Goal: Task Accomplishment & Management: Manage account settings

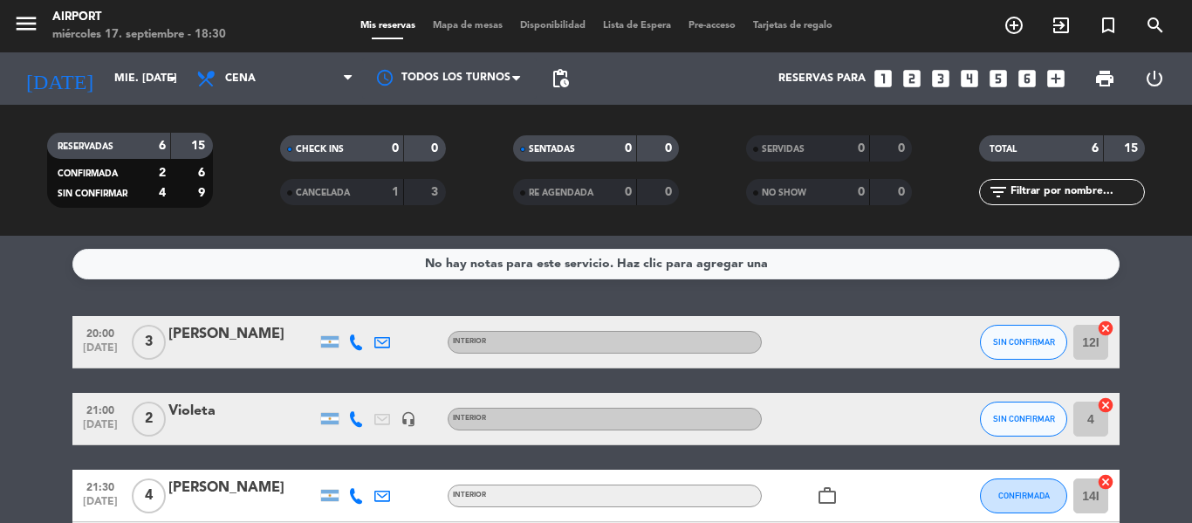
click at [351, 345] on icon at bounding box center [356, 342] width 16 height 16
click at [353, 318] on button "Copiar content_paste" at bounding box center [351, 313] width 53 height 18
click at [353, 418] on icon at bounding box center [356, 419] width 16 height 16
click at [346, 387] on span "Copiar" at bounding box center [339, 390] width 37 height 18
click at [137, 426] on span "2" at bounding box center [149, 418] width 34 height 35
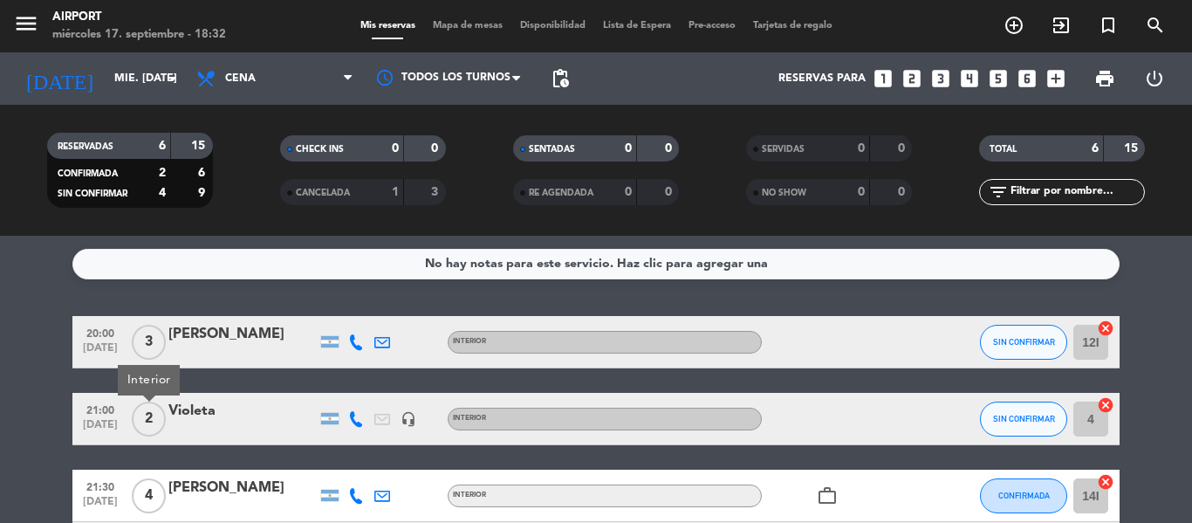
click at [202, 415] on div "Violeta" at bounding box center [242, 411] width 148 height 23
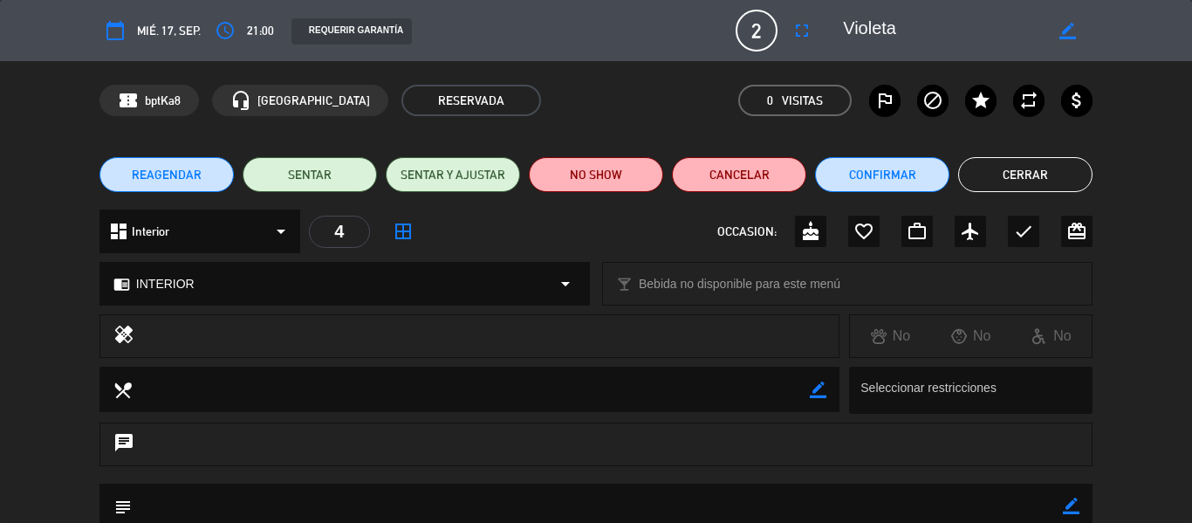
click at [1062, 25] on icon "border_color" at bounding box center [1068, 31] width 17 height 17
click at [223, 30] on icon "access_time" at bounding box center [225, 30] width 21 height 21
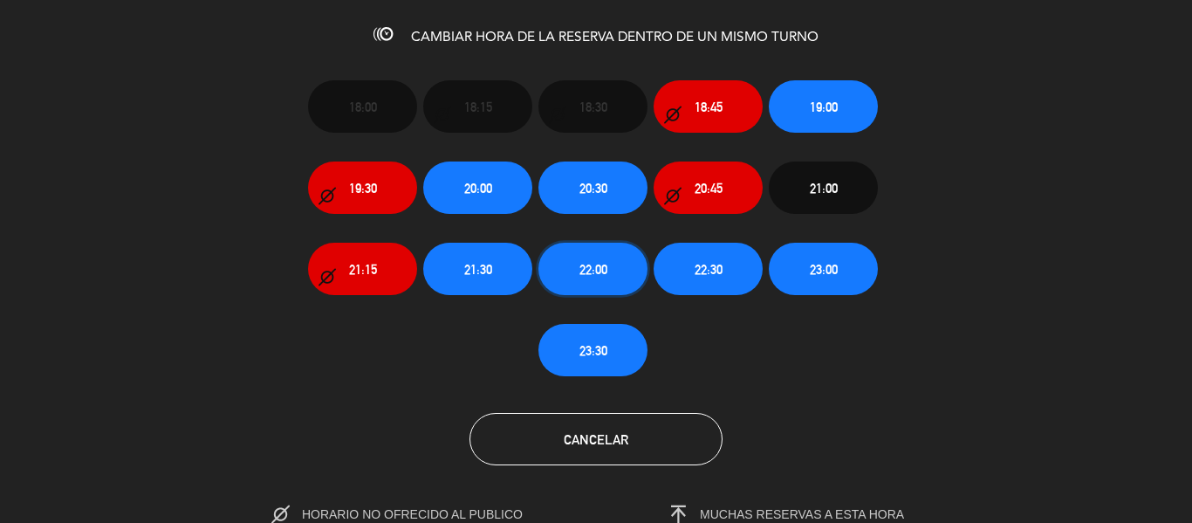
click at [563, 273] on button "22:00" at bounding box center [593, 269] width 109 height 52
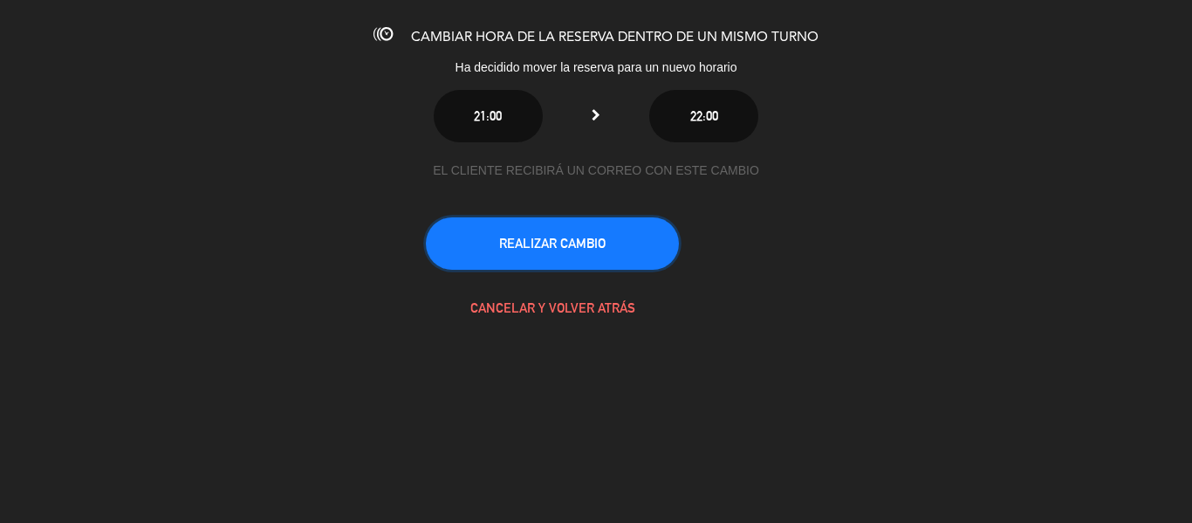
click at [562, 261] on button "REALIZAR CAMBIO" at bounding box center [552, 243] width 253 height 52
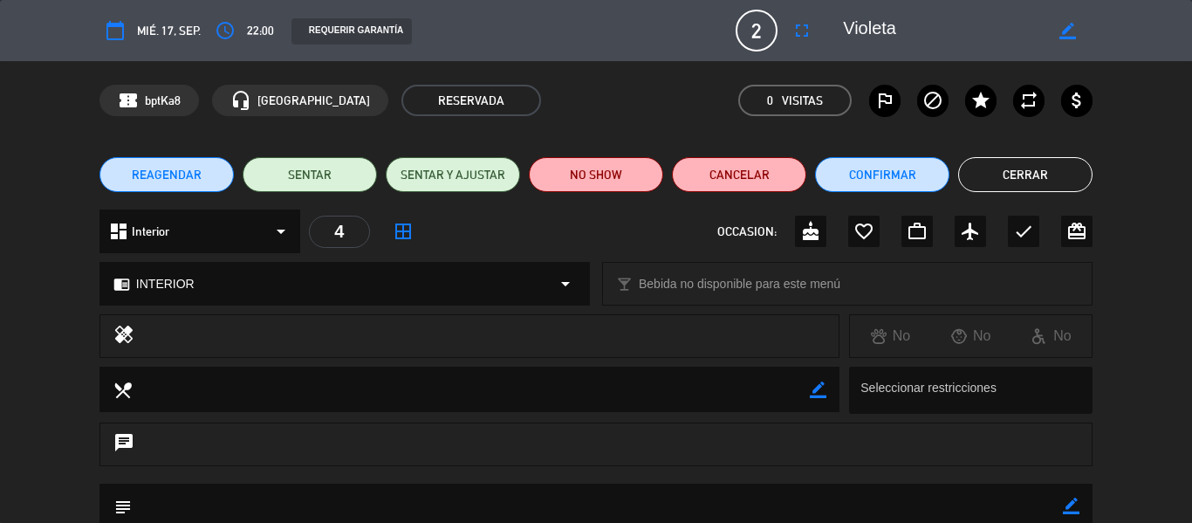
click at [1021, 173] on button "Cerrar" at bounding box center [1025, 174] width 134 height 35
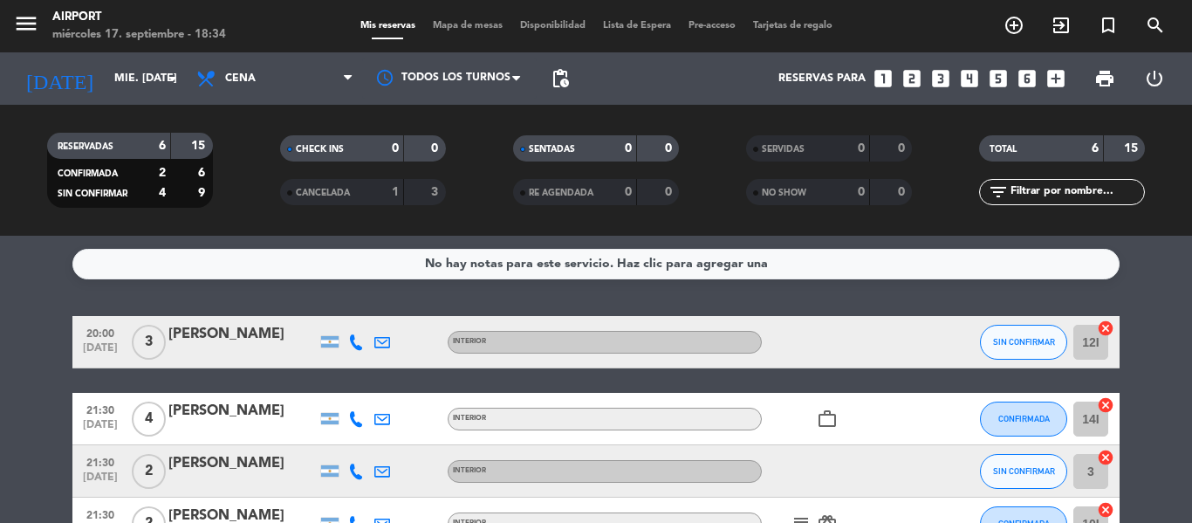
click at [360, 415] on icon at bounding box center [356, 419] width 16 height 16
click at [351, 387] on span "Copiar" at bounding box center [343, 390] width 37 height 18
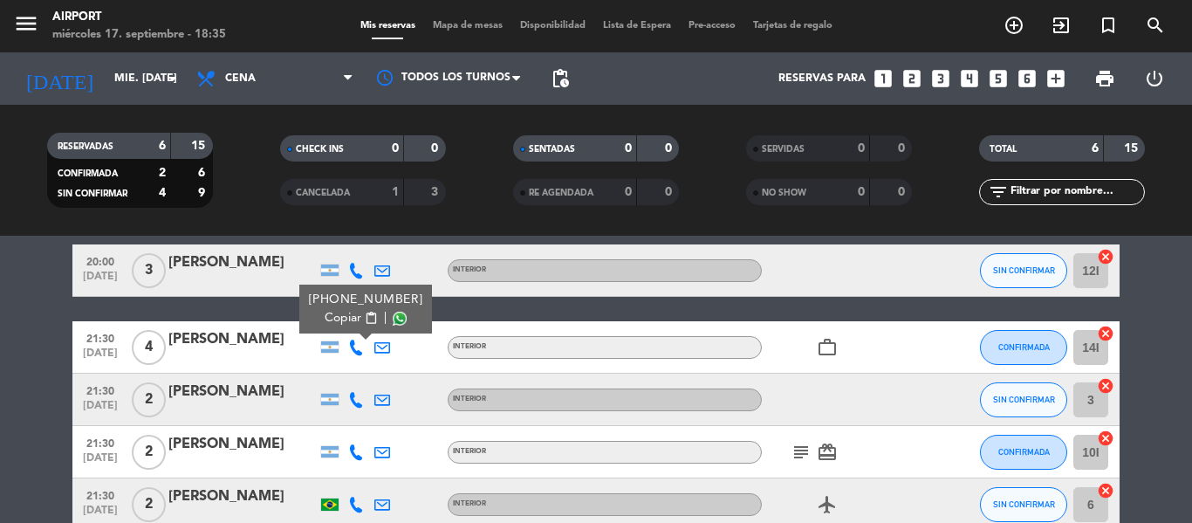
scroll to position [80, 0]
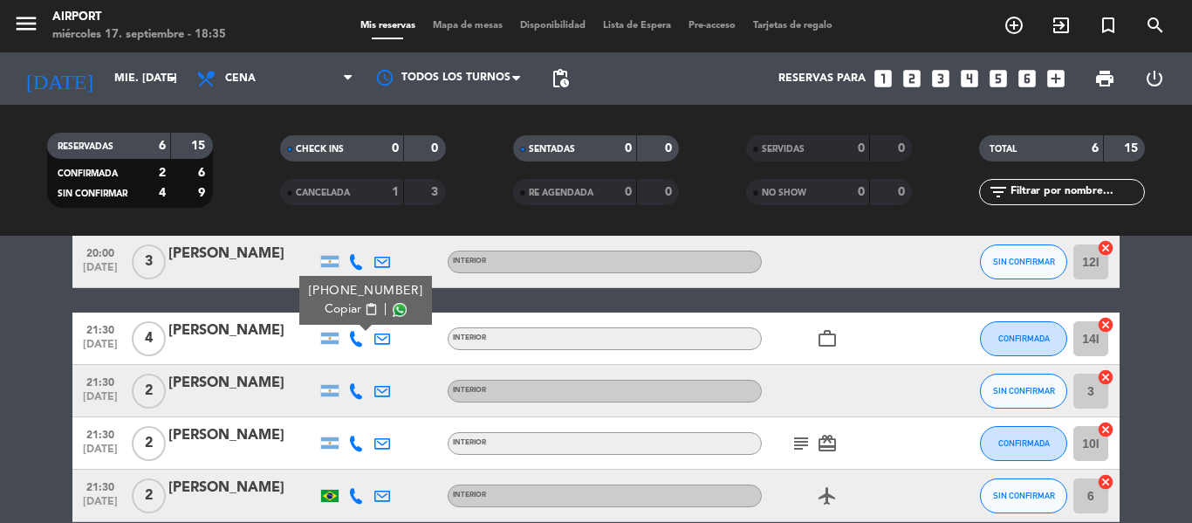
click at [355, 385] on icon at bounding box center [356, 391] width 16 height 16
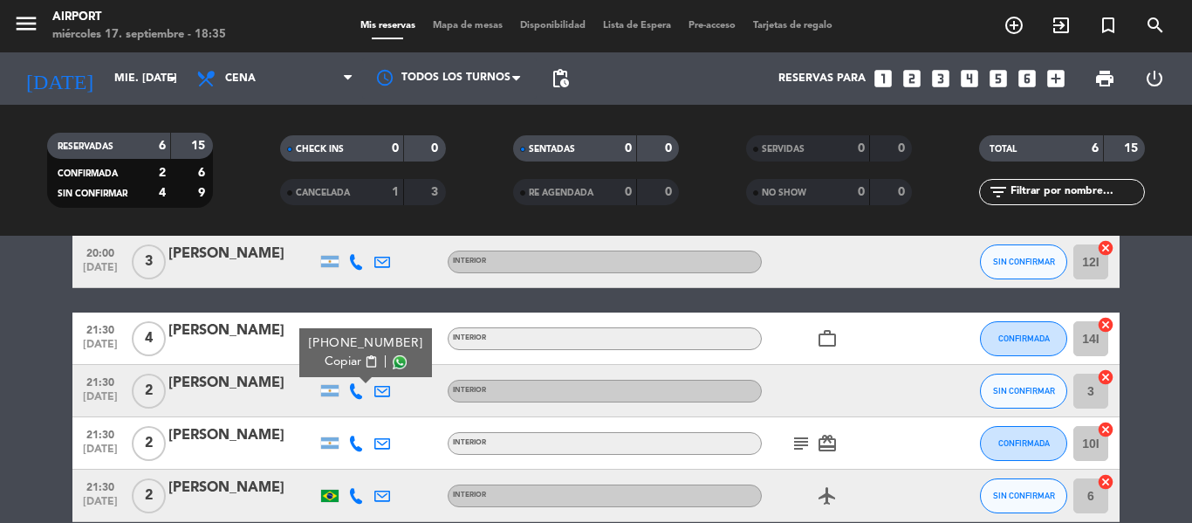
click at [340, 356] on span "Copiar" at bounding box center [343, 362] width 37 height 18
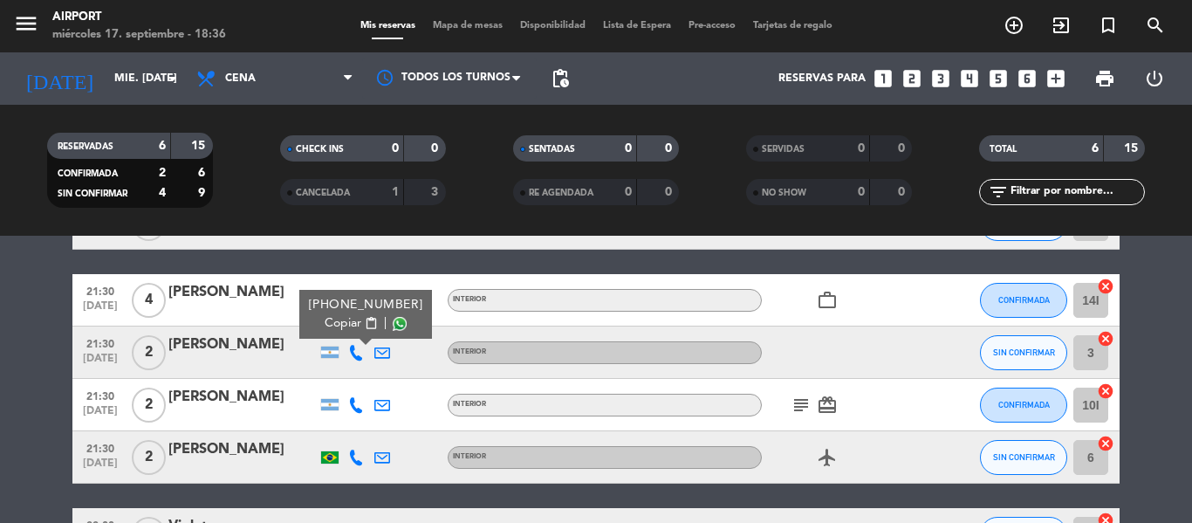
scroll to position [120, 0]
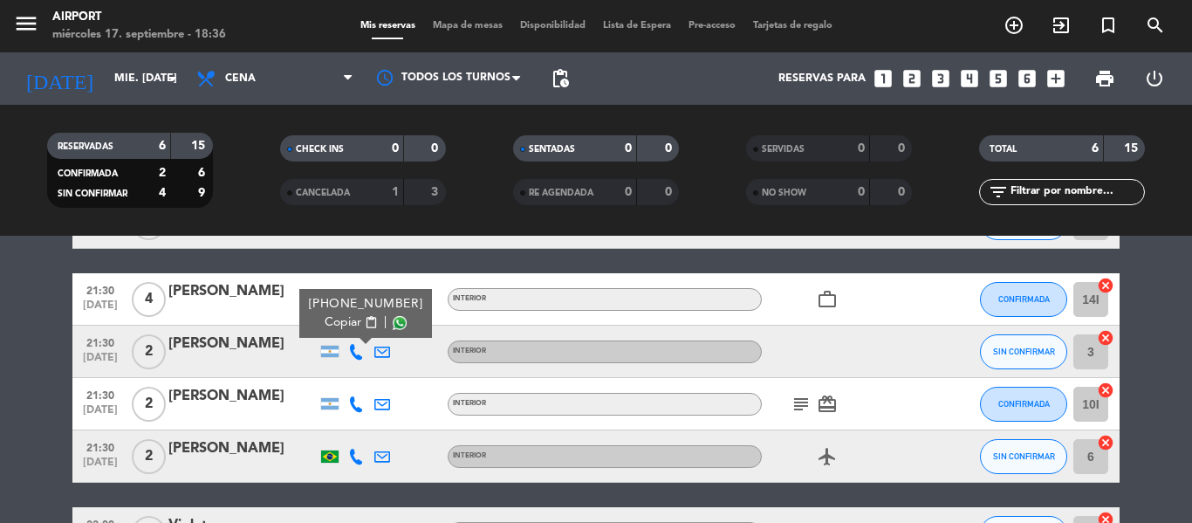
click at [353, 405] on icon at bounding box center [356, 404] width 16 height 16
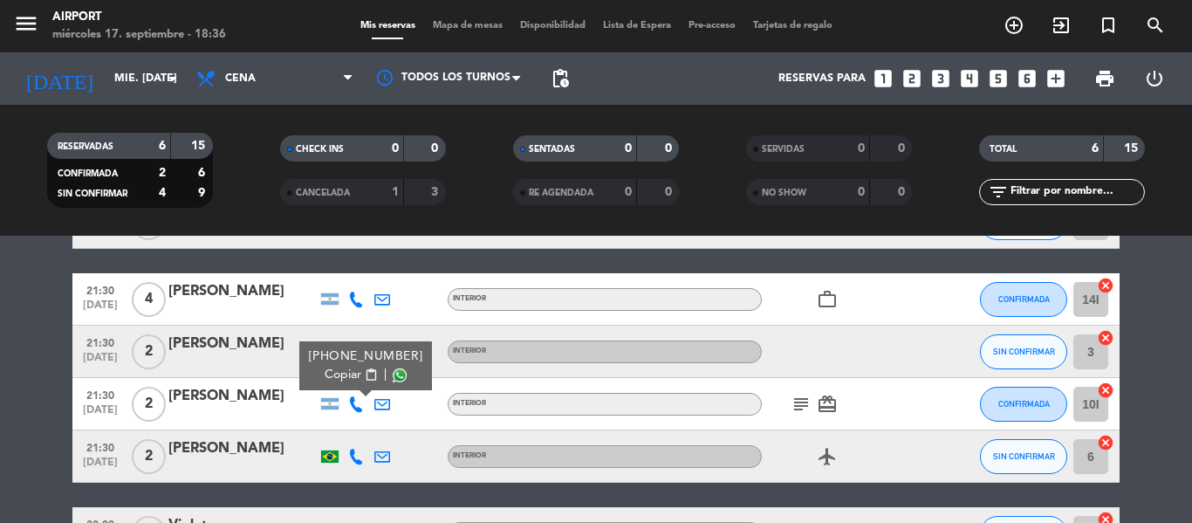
click at [341, 381] on span "Copiar" at bounding box center [343, 375] width 37 height 18
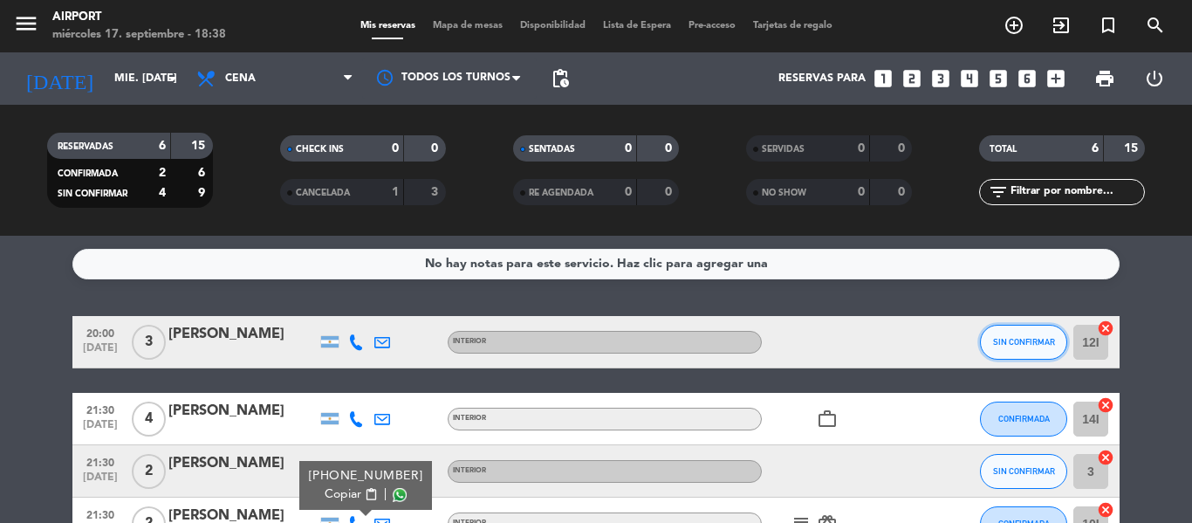
click at [1035, 331] on button "SIN CONFIRMAR" at bounding box center [1023, 342] width 87 height 35
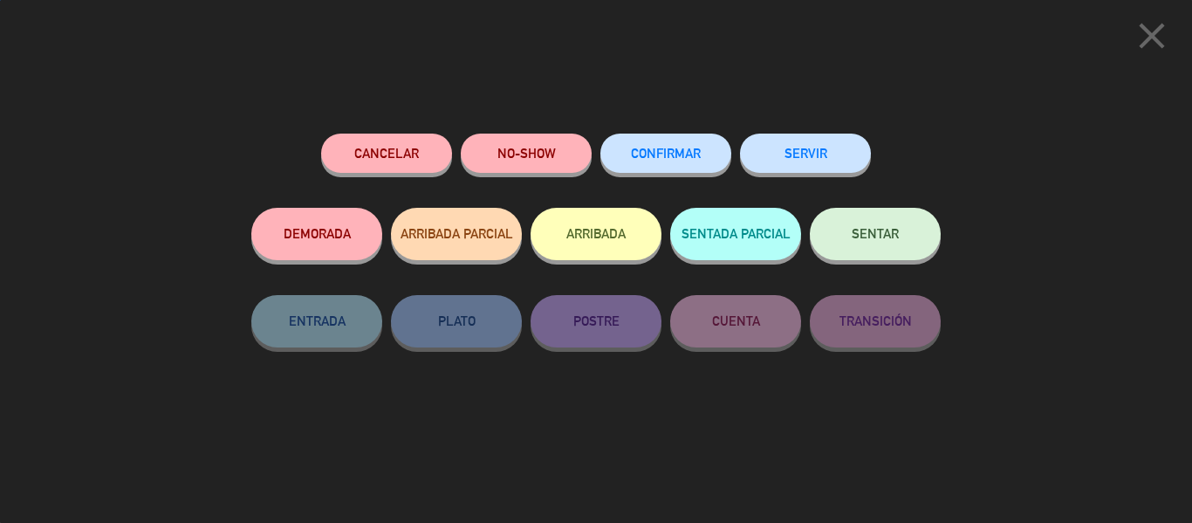
click at [683, 150] on span "CONFIRMAR" at bounding box center [666, 153] width 70 height 15
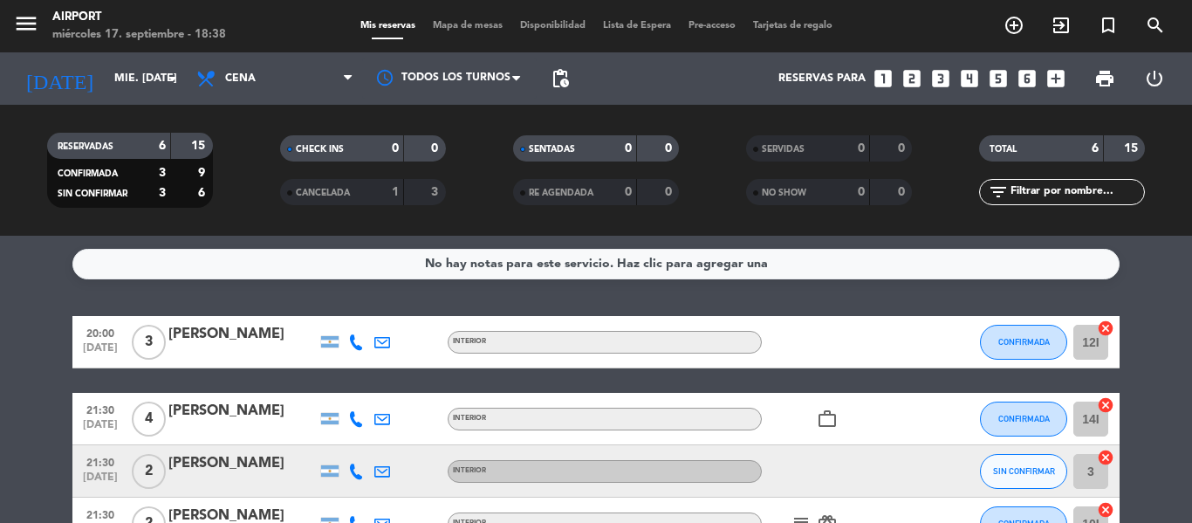
click at [357, 420] on icon at bounding box center [356, 419] width 16 height 16
click at [353, 469] on icon at bounding box center [356, 471] width 16 height 16
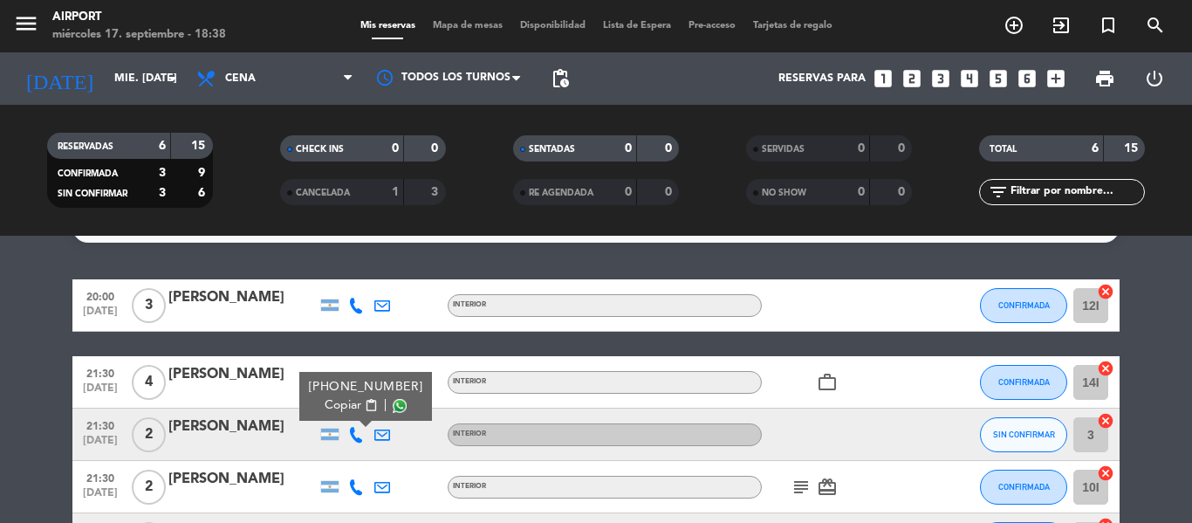
scroll to position [38, 0]
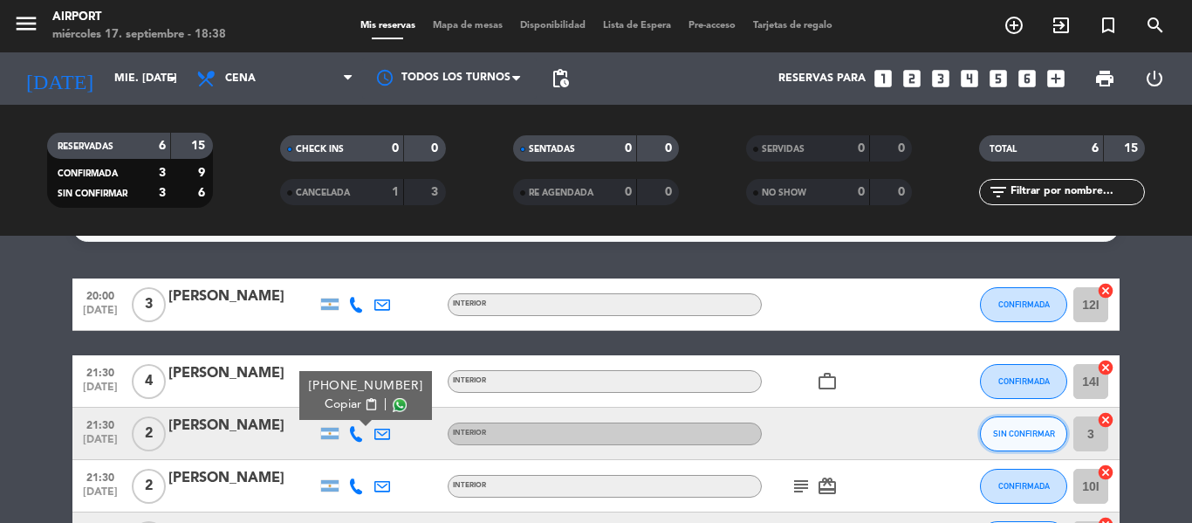
click at [1020, 447] on button "SIN CONFIRMAR" at bounding box center [1023, 433] width 87 height 35
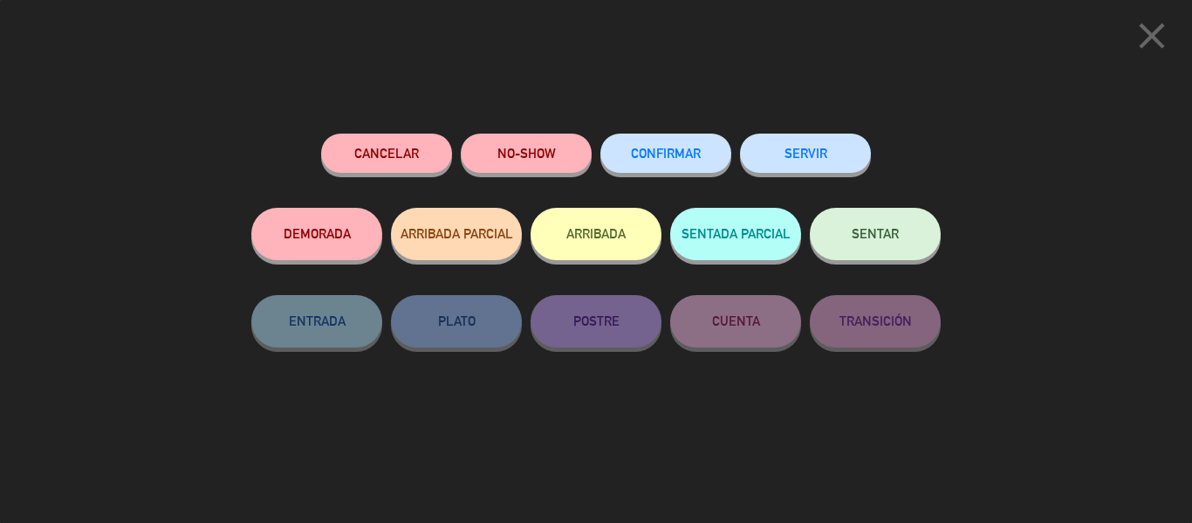
click at [681, 144] on button "CONFIRMAR" at bounding box center [666, 153] width 131 height 39
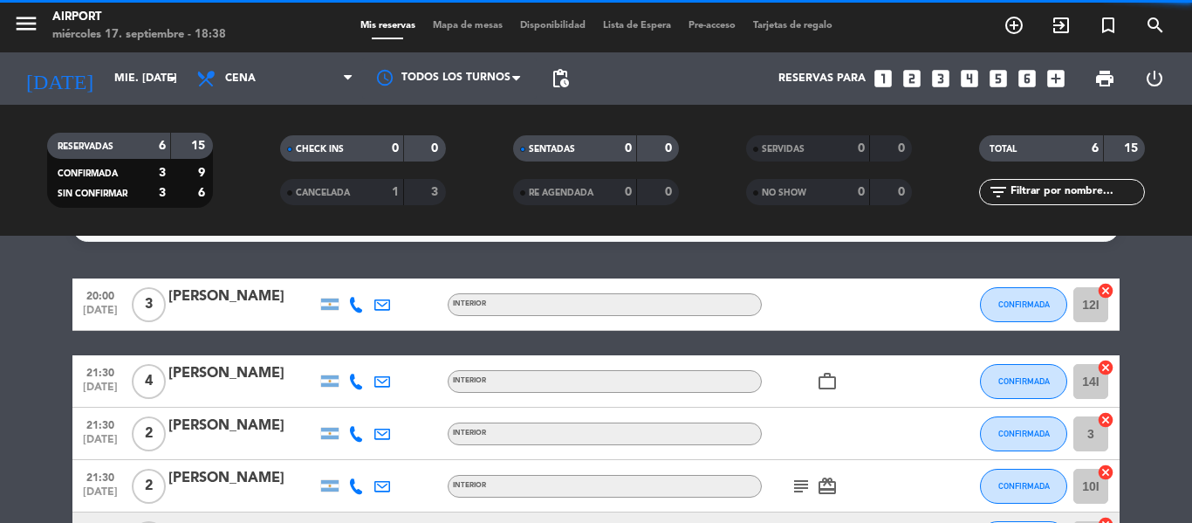
scroll to position [113, 0]
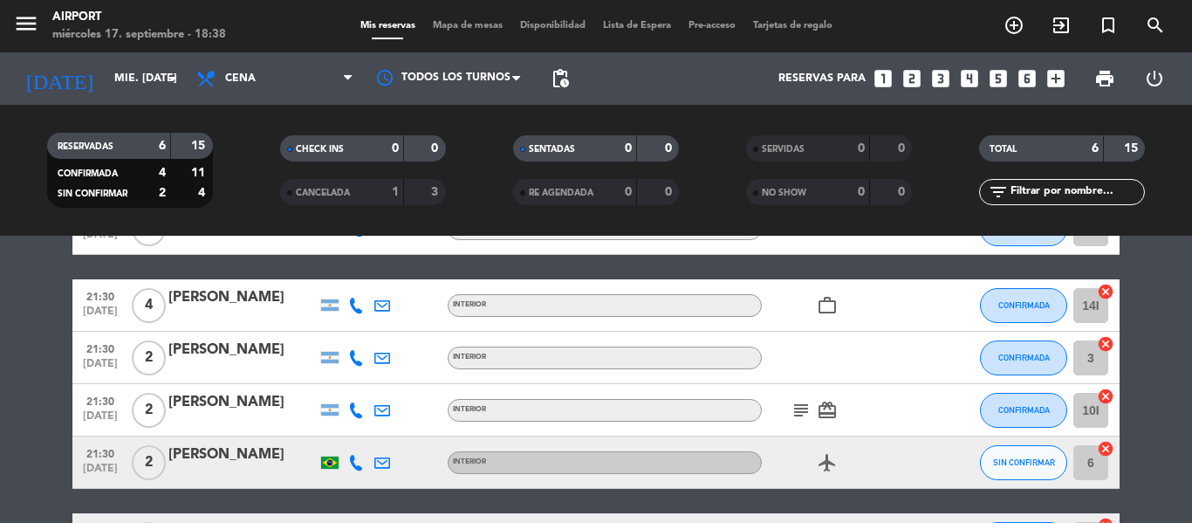
click at [357, 410] on icon at bounding box center [356, 410] width 16 height 16
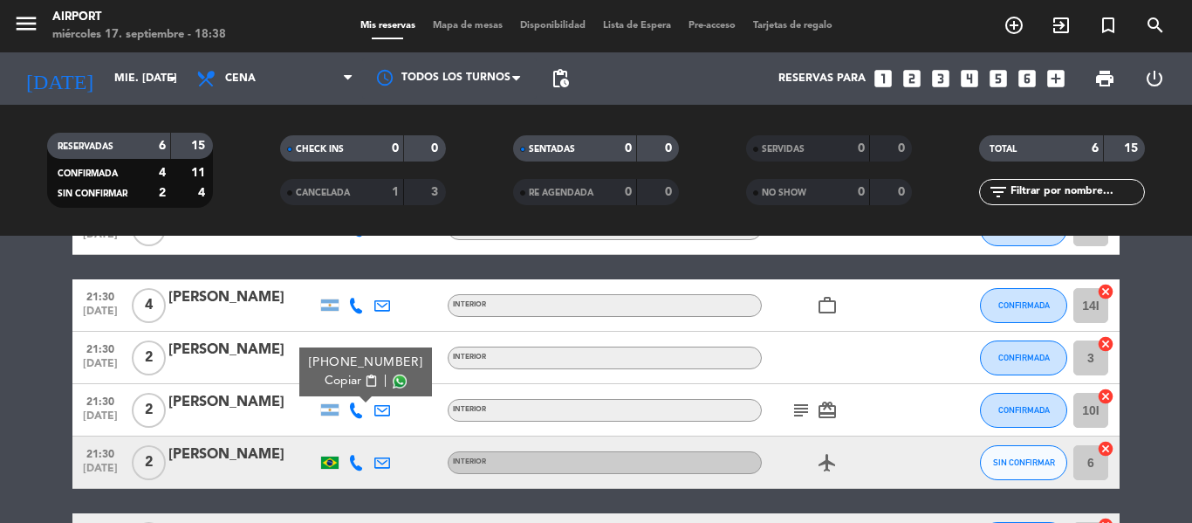
click at [352, 463] on icon at bounding box center [356, 463] width 16 height 16
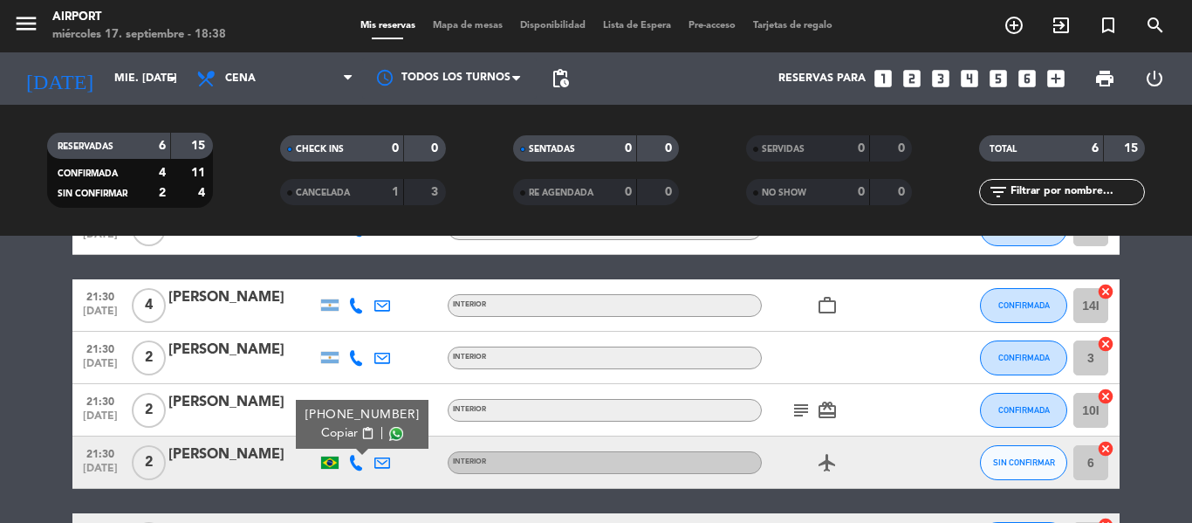
click at [356, 362] on icon at bounding box center [356, 358] width 16 height 16
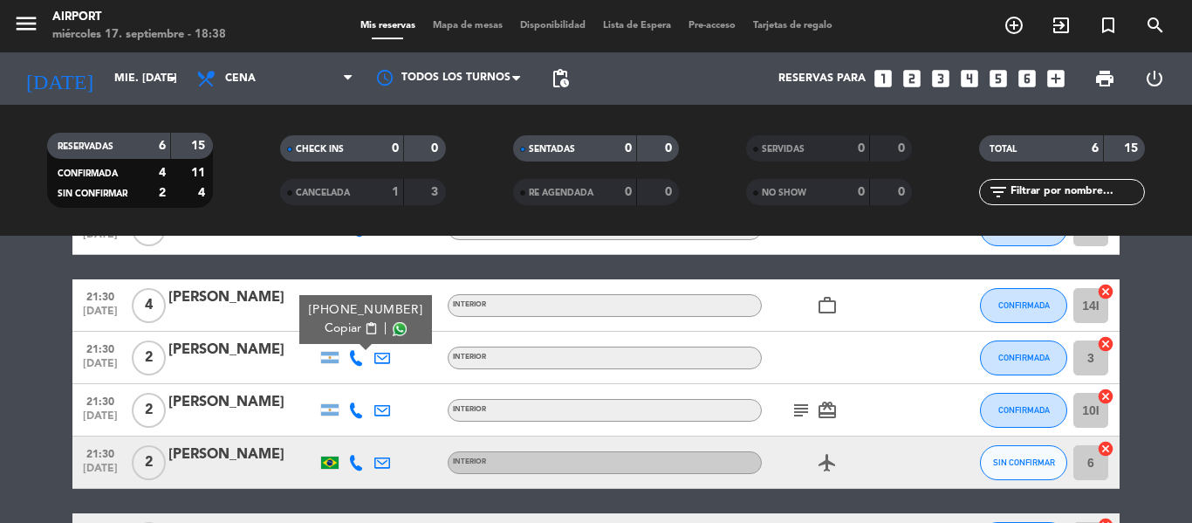
click at [357, 412] on icon at bounding box center [356, 410] width 16 height 16
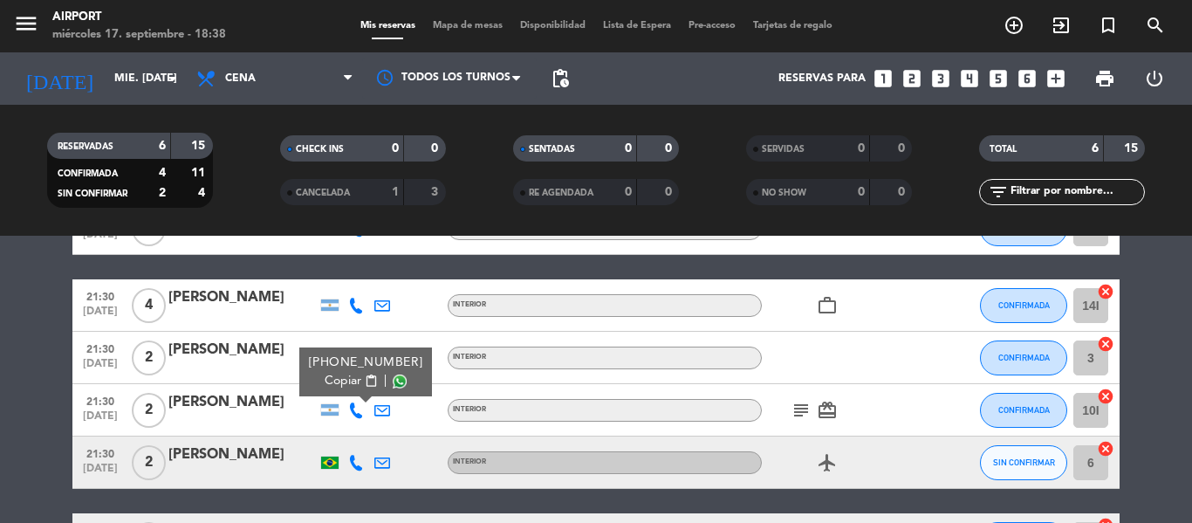
scroll to position [235, 0]
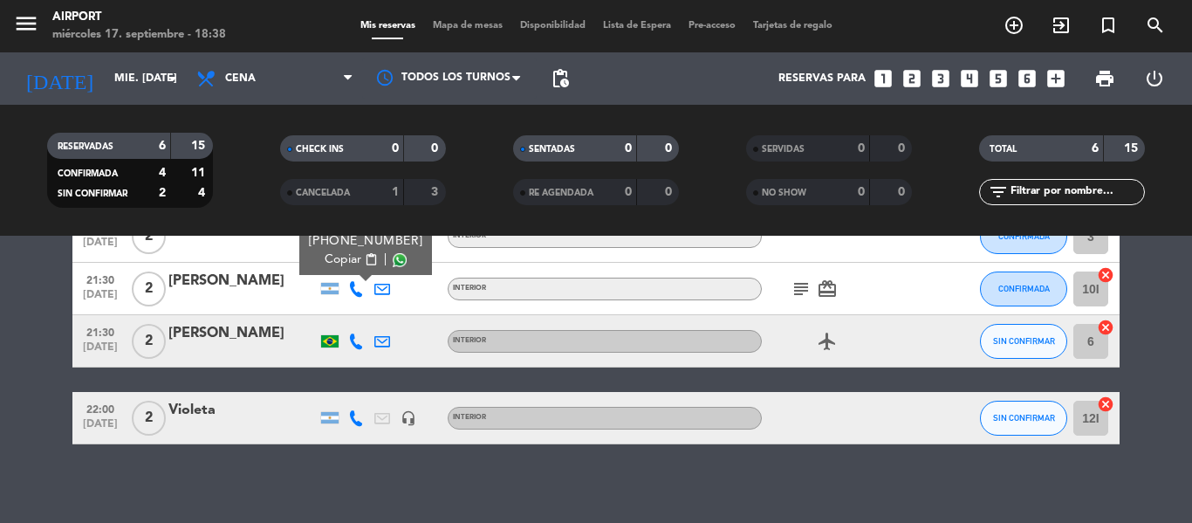
click at [357, 412] on icon at bounding box center [356, 418] width 16 height 16
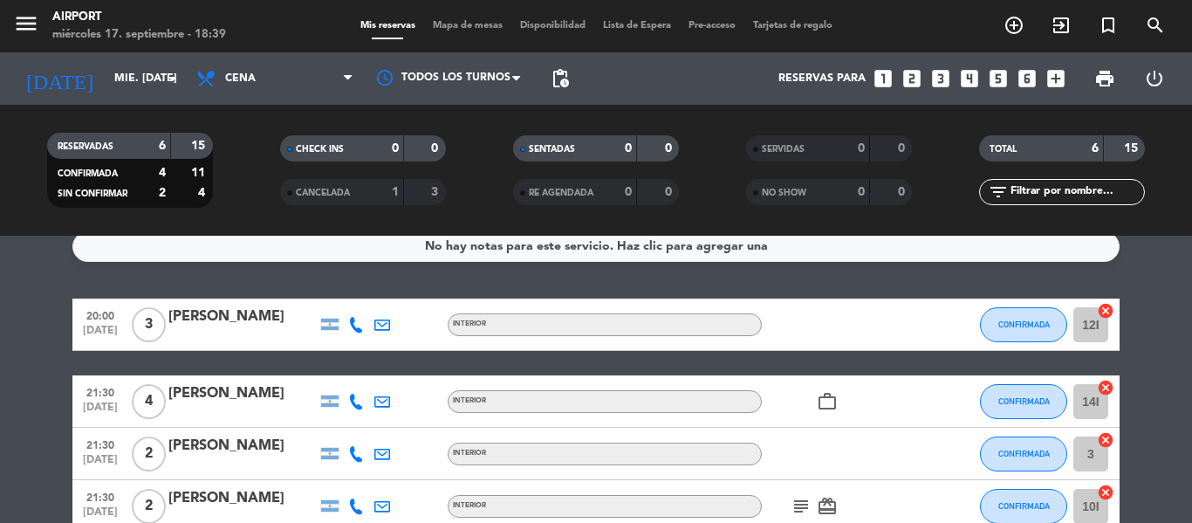
scroll to position [15, 0]
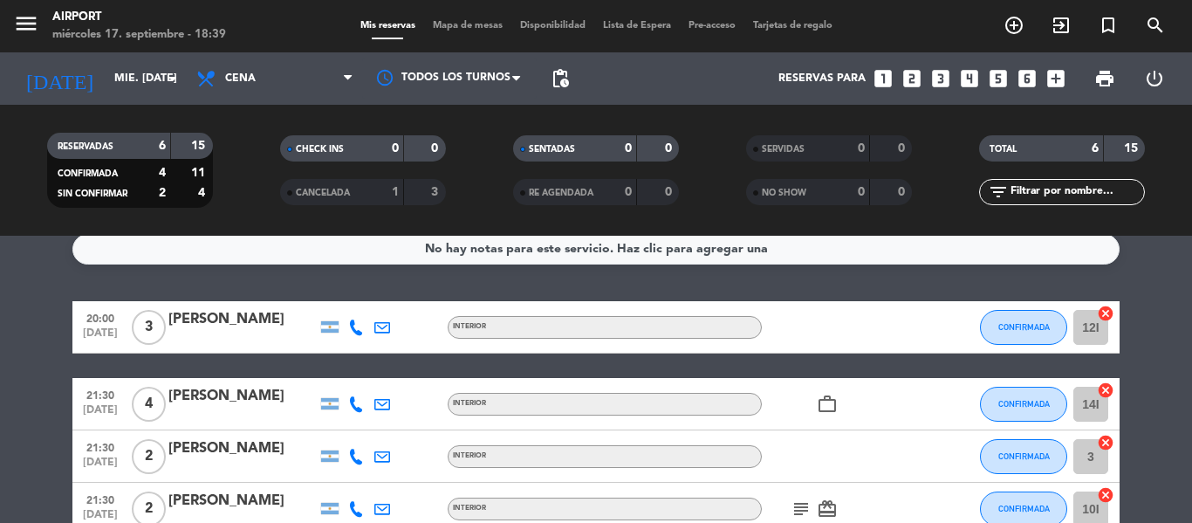
click at [354, 455] on icon at bounding box center [356, 457] width 16 height 16
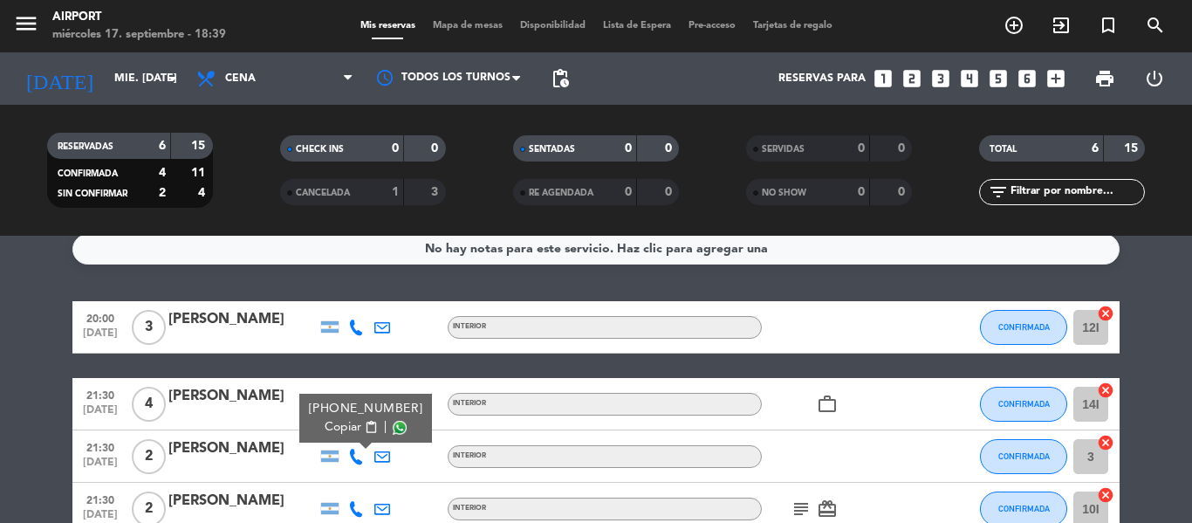
click at [360, 318] on div at bounding box center [356, 326] width 26 height 51
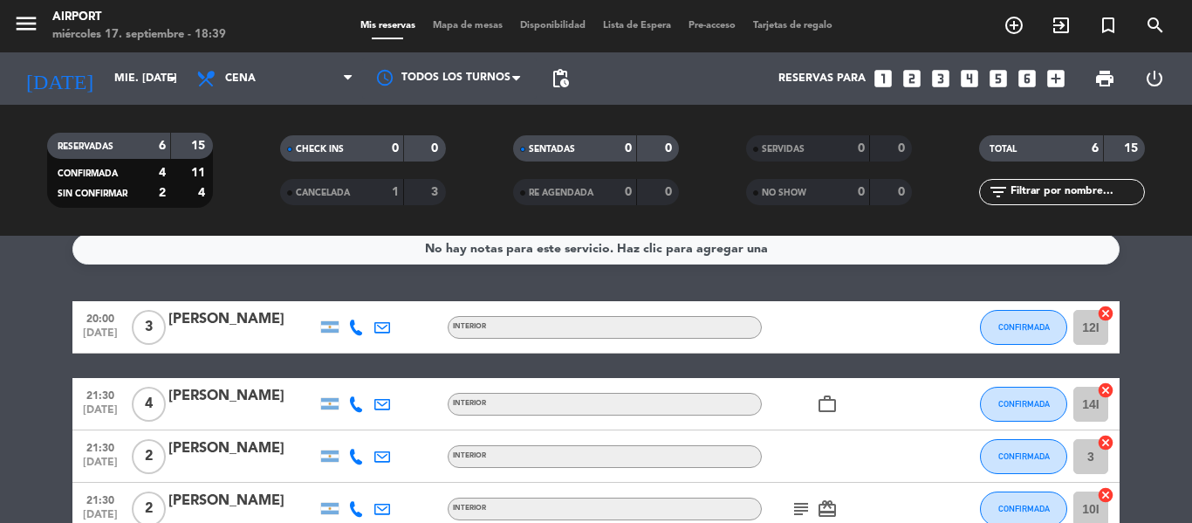
click at [355, 405] on icon at bounding box center [356, 404] width 16 height 16
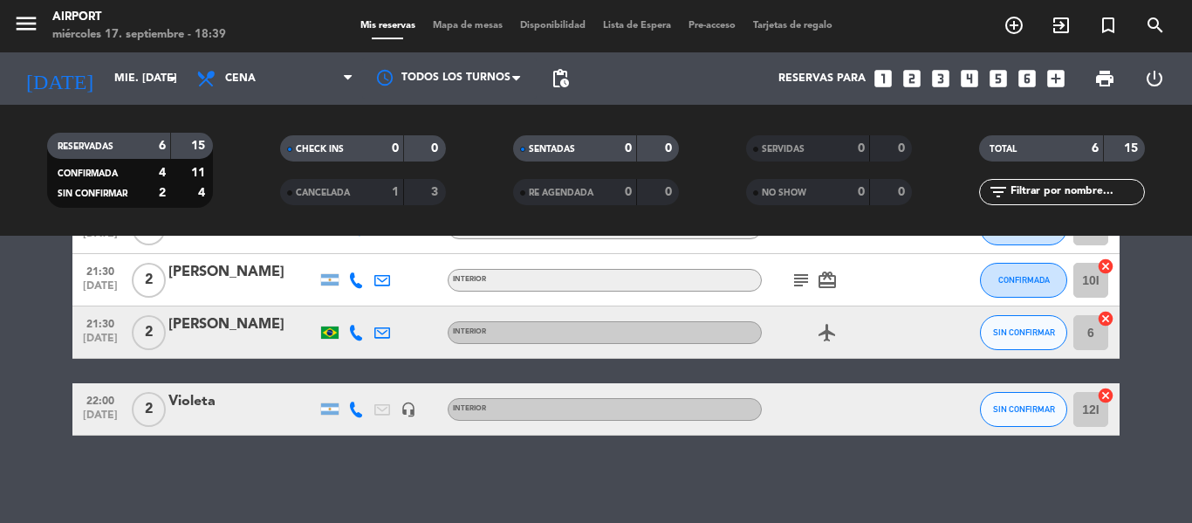
click at [359, 325] on icon at bounding box center [356, 333] width 16 height 16
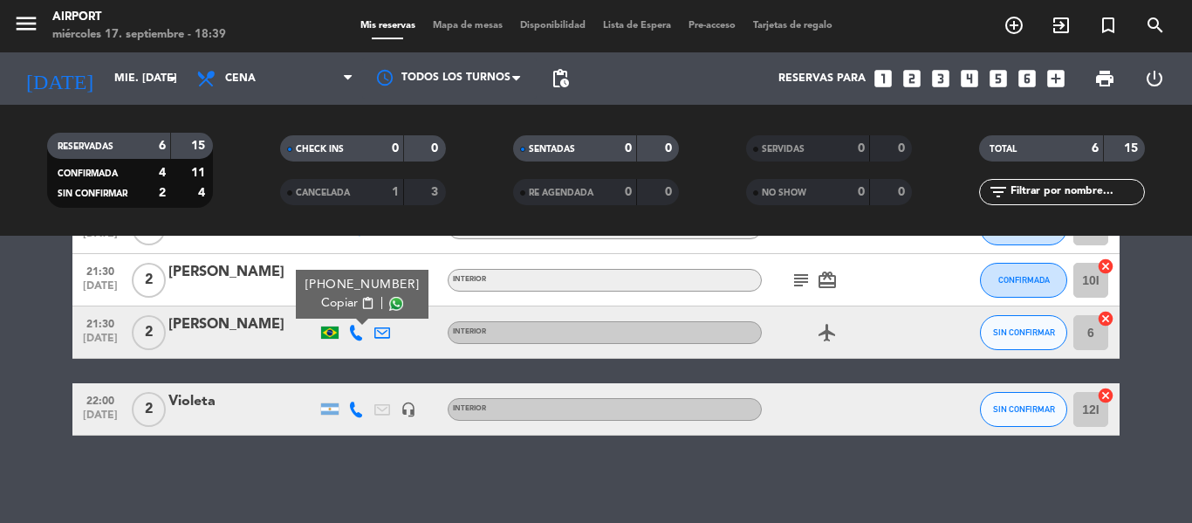
click at [350, 294] on span "Copiar" at bounding box center [339, 303] width 37 height 18
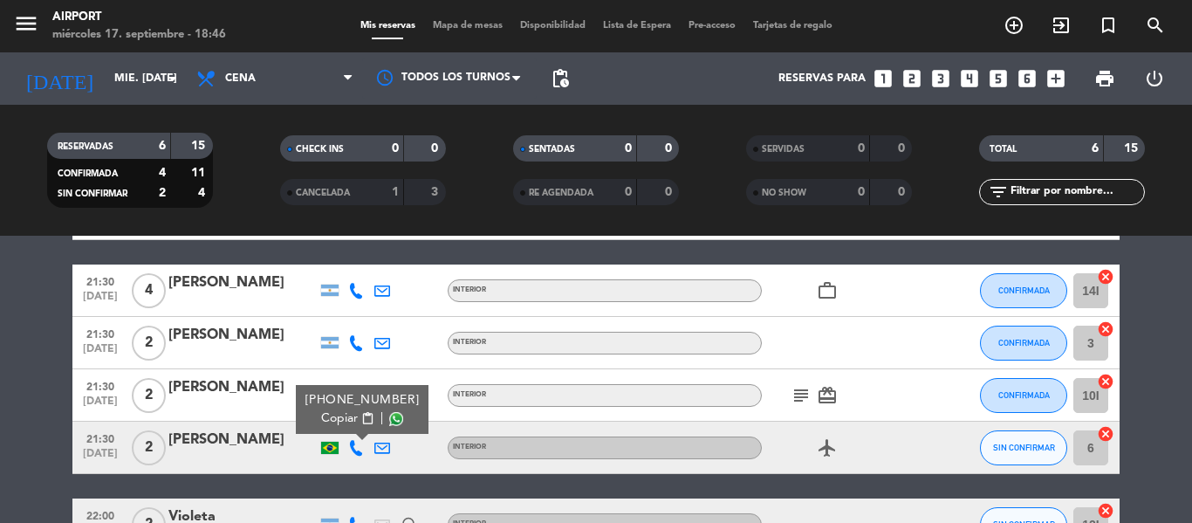
scroll to position [127, 0]
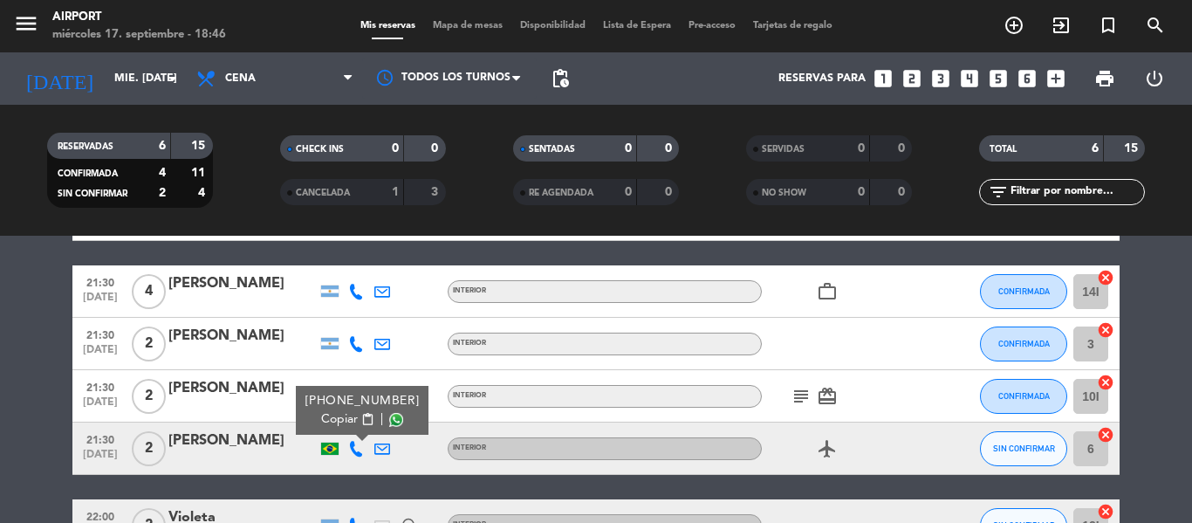
click at [451, 424] on div "21:30 [DATE] 2 [PERSON_NAME] [PHONE_NUMBER] Copiar content_paste | INTERIOR air…" at bounding box center [595, 448] width 1047 height 52
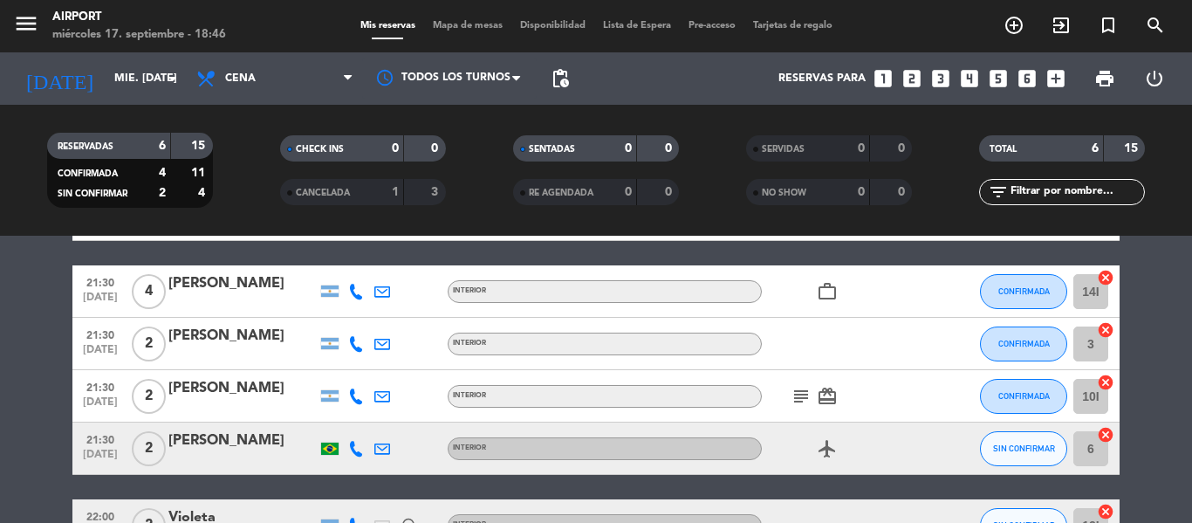
click at [355, 401] on icon at bounding box center [356, 396] width 16 height 16
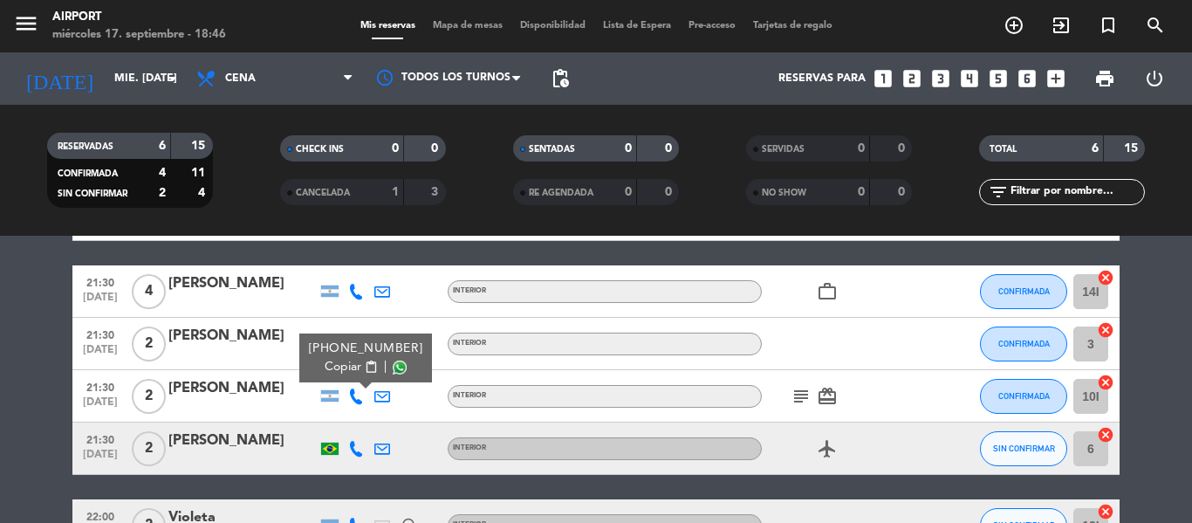
click at [353, 445] on icon at bounding box center [356, 449] width 16 height 16
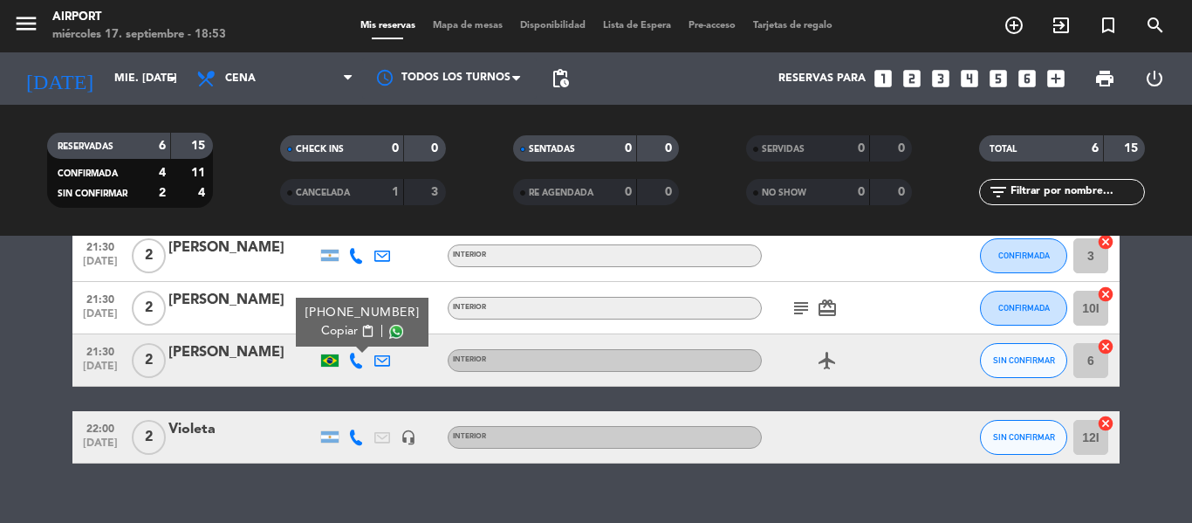
scroll to position [0, 0]
